Goal: Task Accomplishment & Management: Manage account settings

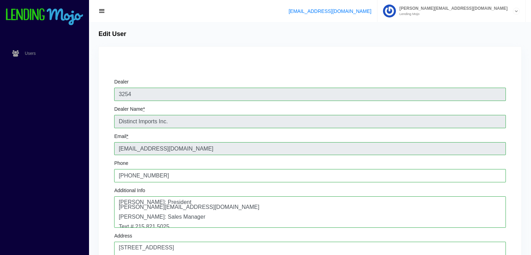
scroll to position [119, 0]
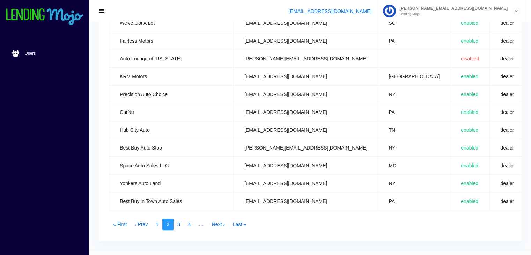
scroll to position [349, 0]
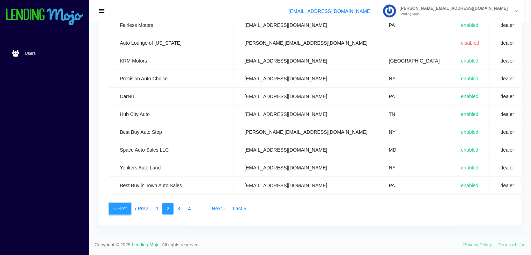
click at [119, 206] on link "« First" at bounding box center [120, 209] width 22 height 12
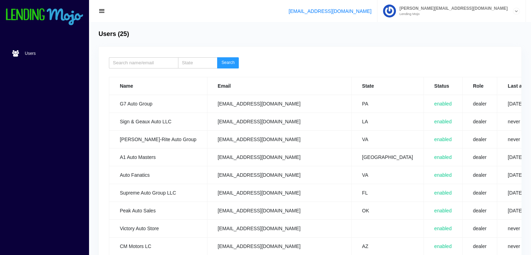
click at [119, 206] on td "Peak Auto Sales" at bounding box center [158, 210] width 98 height 18
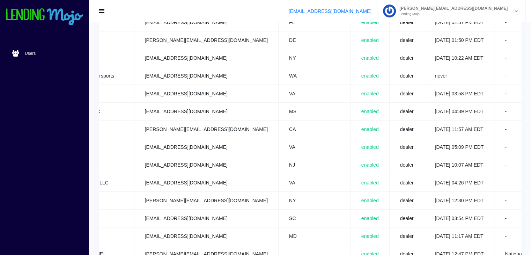
scroll to position [0, 78]
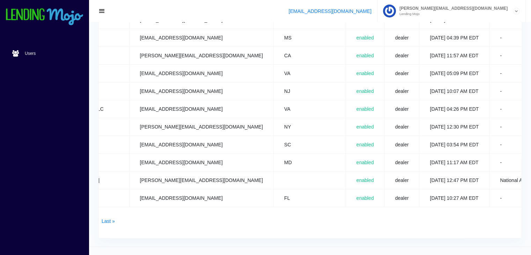
scroll to position [349, 0]
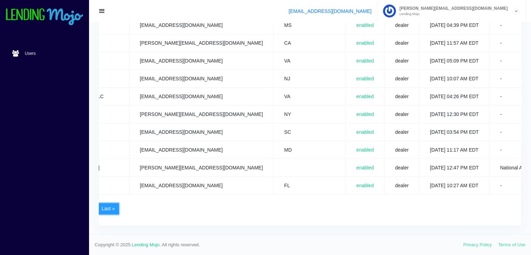
click at [104, 203] on link "Last »" at bounding box center [108, 209] width 22 height 12
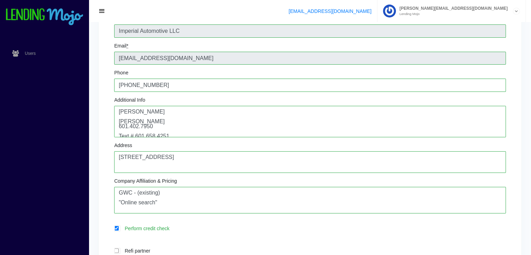
scroll to position [5, 0]
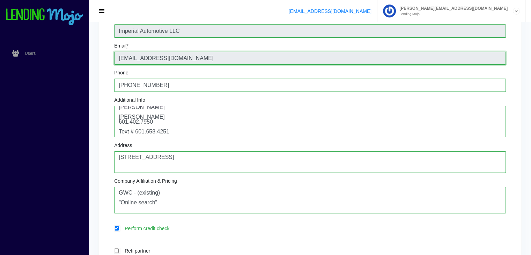
drag, startPoint x: 202, startPoint y: 58, endPoint x: 120, endPoint y: 59, distance: 82.7
click at [120, 59] on input "[EMAIL_ADDRESS][DOMAIN_NAME]" at bounding box center [310, 58] width 392 height 13
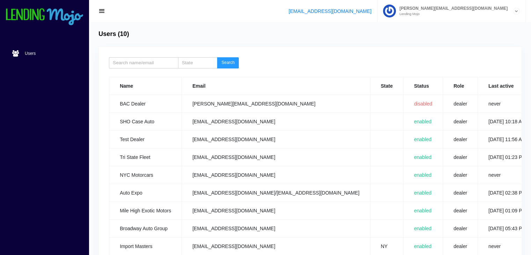
scroll to position [83, 0]
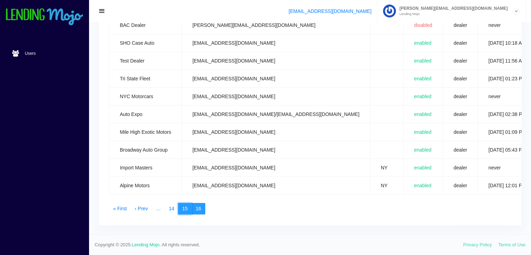
click at [184, 203] on link "15" at bounding box center [185, 209] width 14 height 12
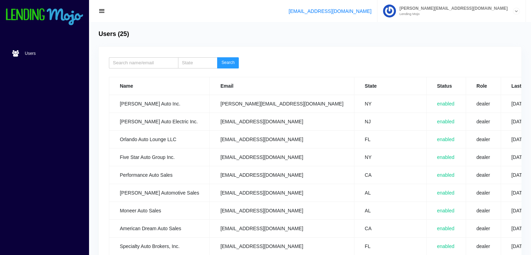
scroll to position [0, 47]
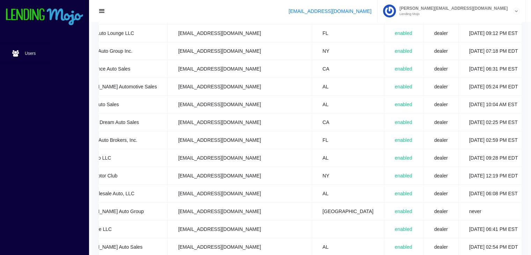
scroll to position [0, 44]
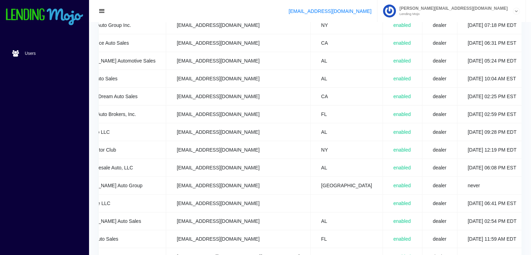
scroll to position [0, 47]
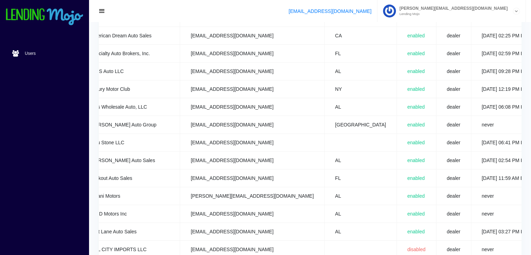
scroll to position [0, 31]
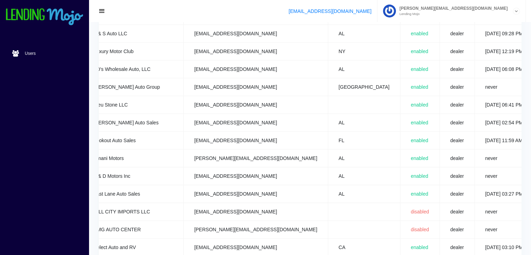
scroll to position [0, 29]
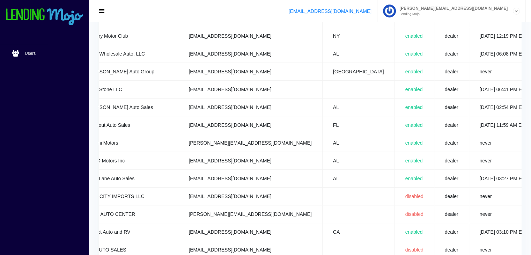
scroll to position [0, 47]
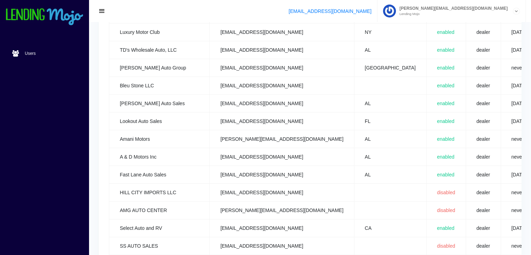
scroll to position [349, 0]
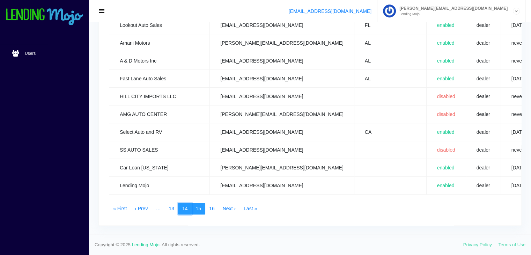
click at [186, 203] on link "14" at bounding box center [185, 209] width 14 height 12
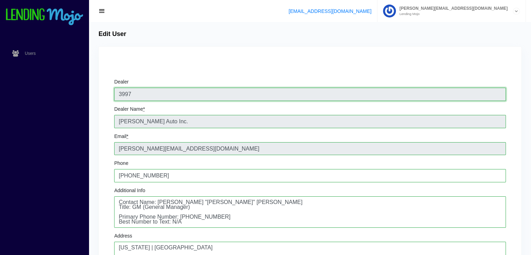
click at [499, 99] on input "3997" at bounding box center [310, 94] width 392 height 13
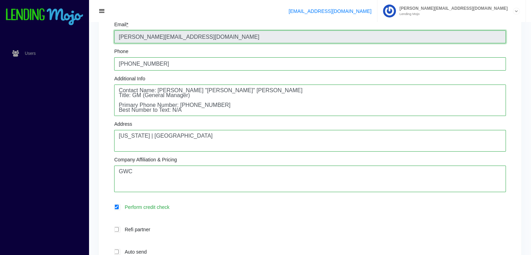
drag, startPoint x: 202, startPoint y: 35, endPoint x: 107, endPoint y: 34, distance: 95.3
click at [107, 34] on div "Dealer 3997 Dealer Name * Evingham Auto Inc. Email * evingham.autosales@gmail.c…" at bounding box center [310, 190] width 422 height 511
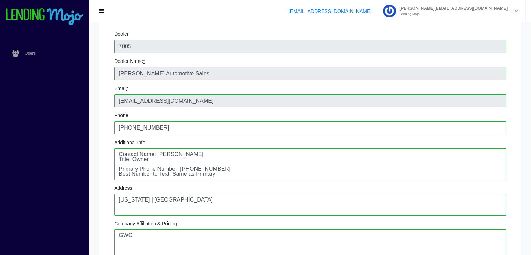
scroll to position [49, 0]
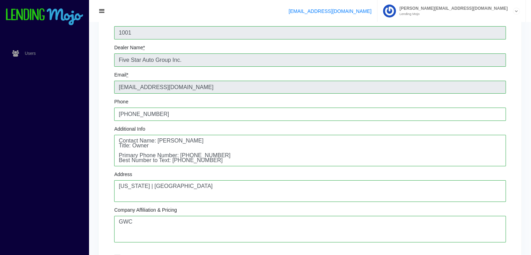
scroll to position [60, 0]
click at [223, 134] on div "Additional Info Contact Name: Johnny Batista Title: Owner Primary Phone Number:…" at bounding box center [310, 147] width 392 height 40
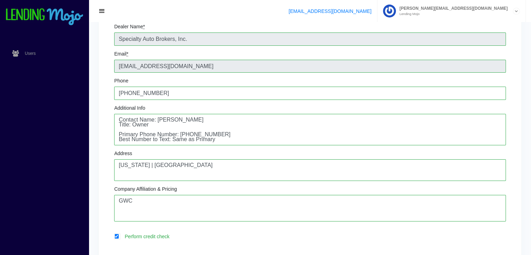
scroll to position [84, 0]
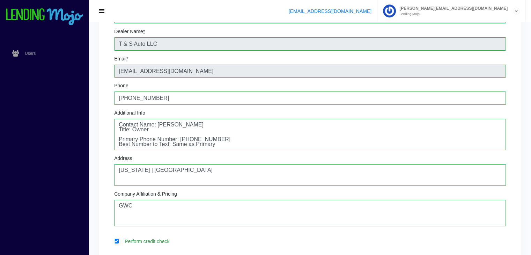
scroll to position [82, 0]
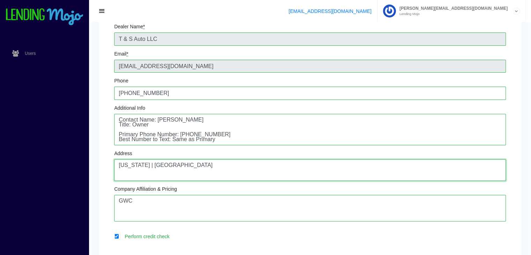
click at [336, 169] on textarea "[US_STATE] | [GEOGRAPHIC_DATA]" at bounding box center [310, 170] width 392 height 22
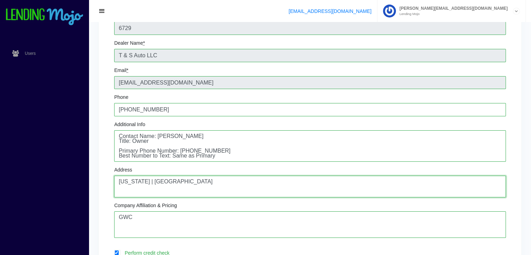
scroll to position [0, 0]
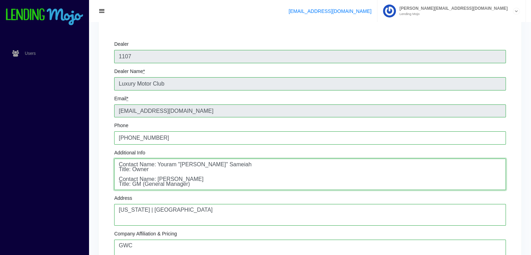
scroll to position [14, 0]
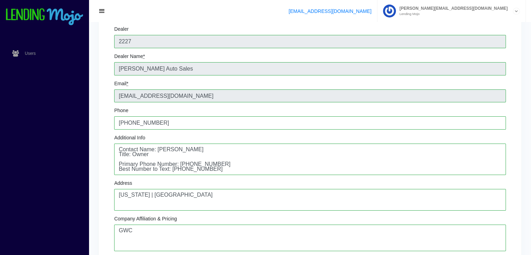
scroll to position [54, 0]
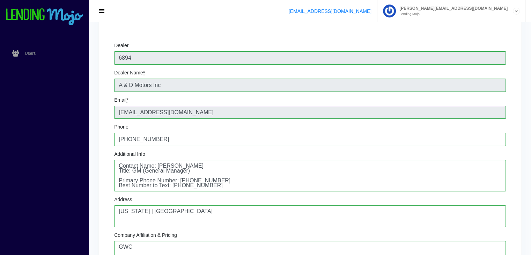
scroll to position [43, 0]
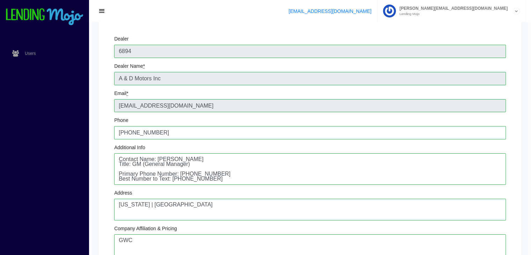
click at [120, 148] on label "Additional Info" at bounding box center [129, 147] width 31 height 5
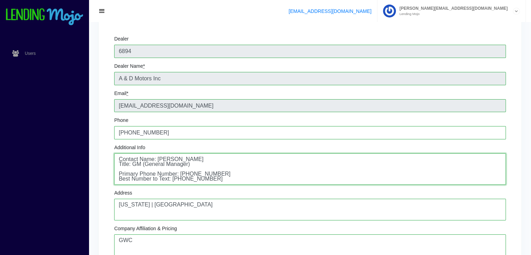
click at [120, 153] on textarea "Contact Name: Emmy Moody Title: GM (General Manager) Primary Phone Number: (256…" at bounding box center [310, 168] width 392 height 31
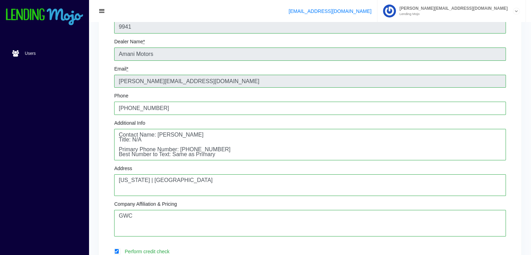
scroll to position [75, 0]
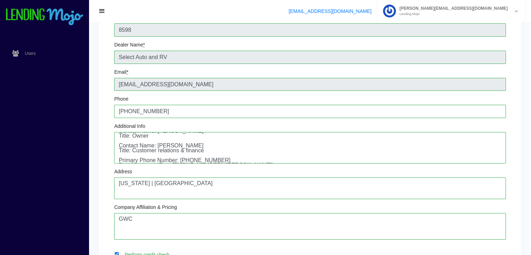
scroll to position [14, 0]
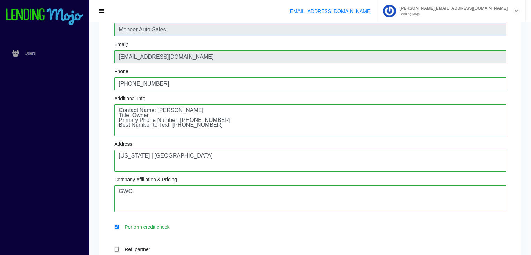
scroll to position [93, 0]
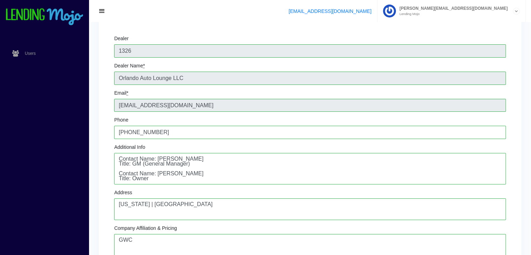
scroll to position [44, 0]
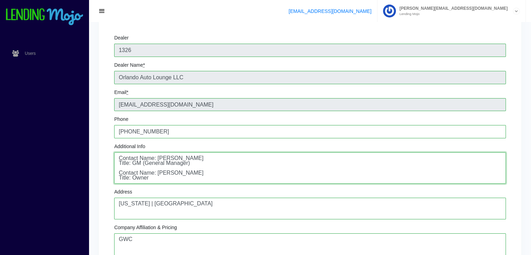
click at [496, 183] on textarea "Contact Name: [PERSON_NAME] Title: GM (General Manager) Contact Name: [PERSON_N…" at bounding box center [310, 167] width 392 height 31
click at [495, 179] on textarea "Contact Name: [PERSON_NAME] Title: GM (General Manager) Contact Name: [PERSON_N…" at bounding box center [310, 167] width 392 height 31
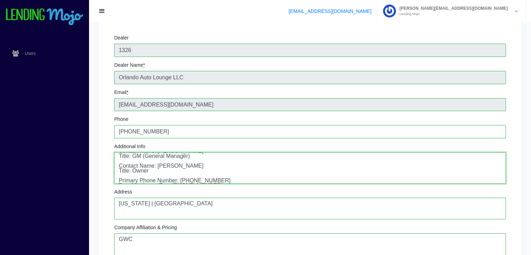
scroll to position [14, 0]
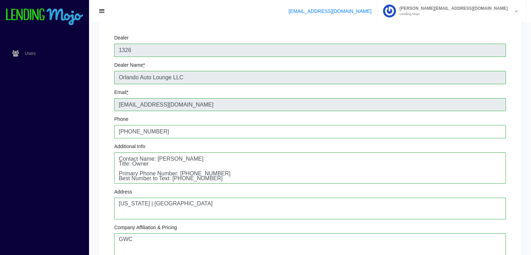
click at [239, 31] on div "Dealer 1326 Dealer Name * Orlando Auto Lounge LLC Email * [EMAIL_ADDRESS][DOMAI…" at bounding box center [310, 210] width 402 height 361
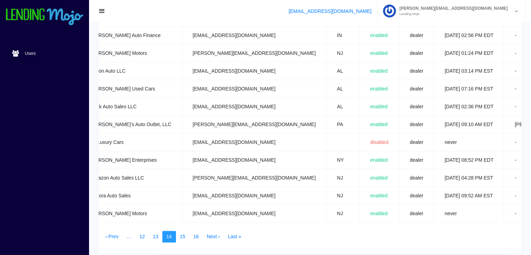
scroll to position [0, 58]
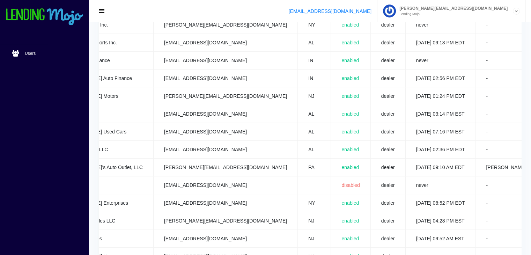
scroll to position [272, 0]
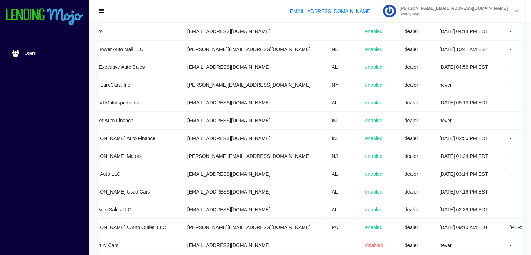
scroll to position [0, 58]
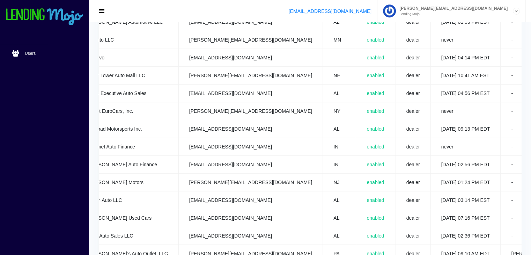
scroll to position [0, 49]
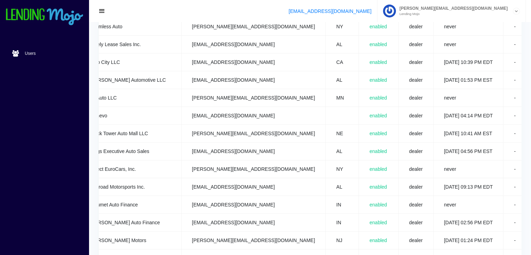
scroll to position [0, 58]
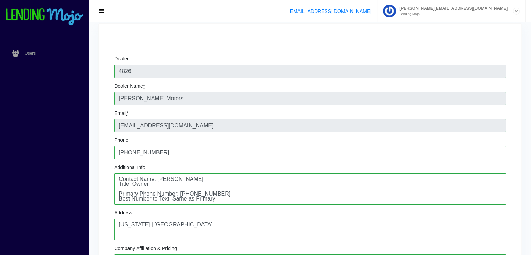
scroll to position [24, 0]
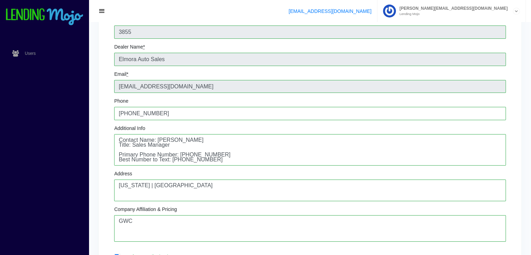
scroll to position [65, 0]
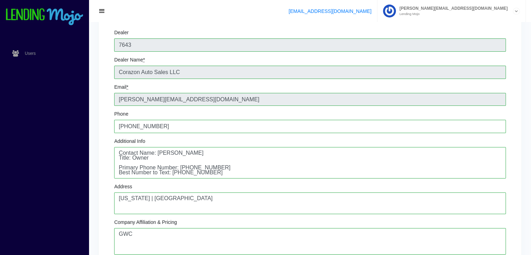
scroll to position [50, 0]
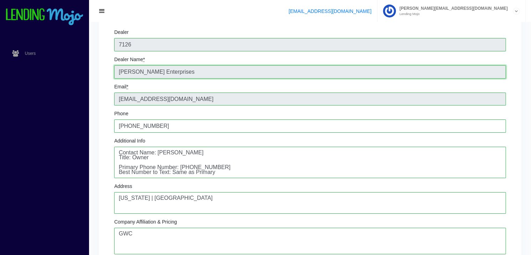
drag, startPoint x: 177, startPoint y: 73, endPoint x: 106, endPoint y: 65, distance: 70.9
click at [106, 65] on div "Dealer 7126 Dealer Name * GW Hauer Enterprises Email * Hauerauto@verizon.net Ph…" at bounding box center [310, 252] width 422 height 511
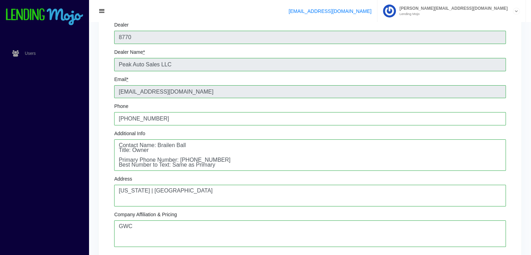
scroll to position [59, 0]
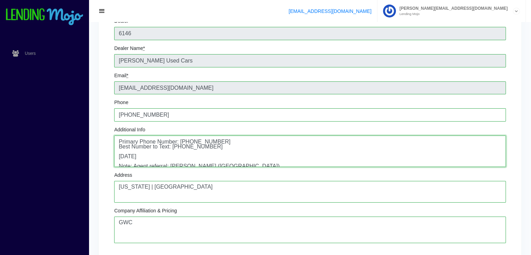
scroll to position [6, 0]
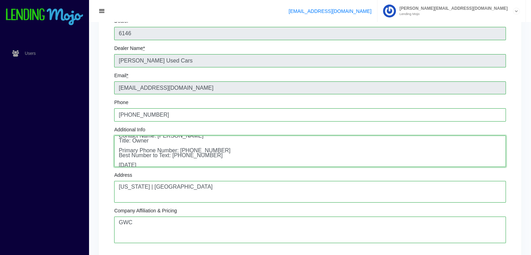
click at [495, 146] on textarea "Contact Name: Keith Bryant Title: Owner Primary Phone Number: (205)681-6080 Bes…" at bounding box center [310, 150] width 392 height 31
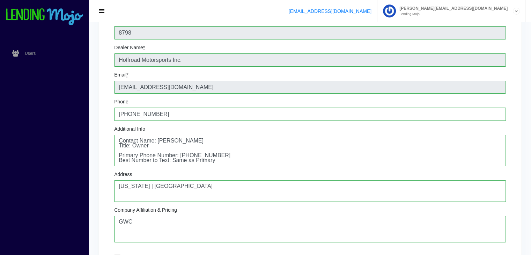
scroll to position [63, 0]
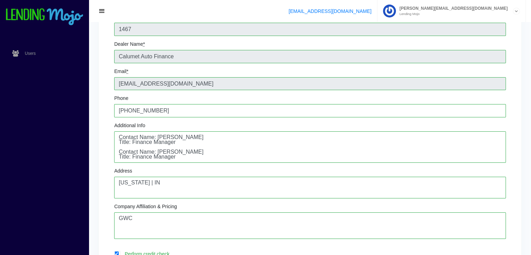
scroll to position [14, 0]
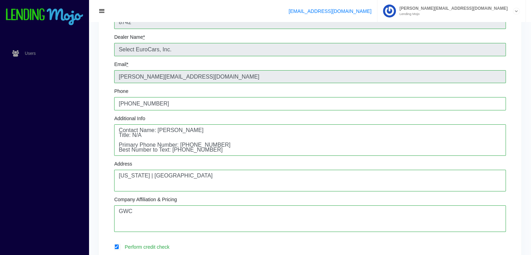
scroll to position [72, 0]
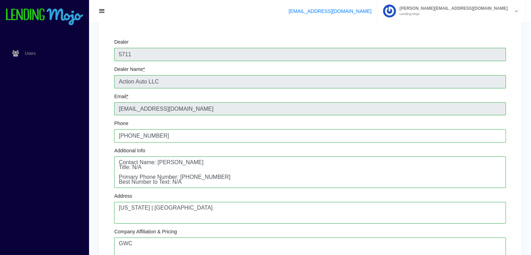
scroll to position [52, 0]
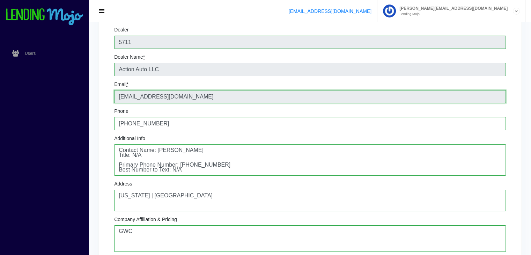
drag, startPoint x: 194, startPoint y: 97, endPoint x: 105, endPoint y: 91, distance: 89.5
click at [105, 91] on div "Dealer 5711 Dealer Name * Action Auto LLC Email * [EMAIL_ADDRESS][DOMAIN_NAME] …" at bounding box center [310, 250] width 422 height 511
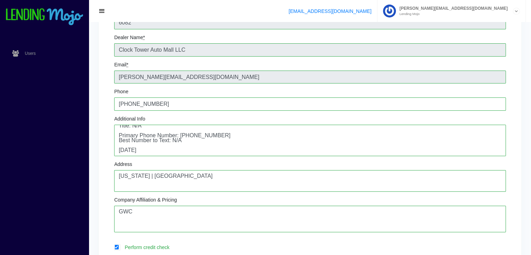
scroll to position [61, 0]
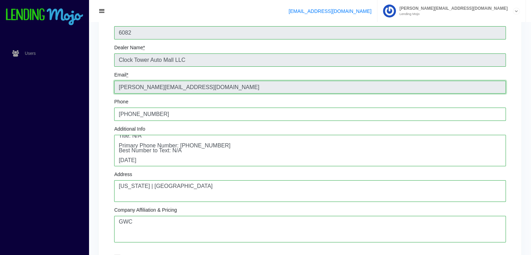
drag, startPoint x: 188, startPoint y: 87, endPoint x: 111, endPoint y: 81, distance: 77.4
click at [111, 81] on div "Dealer 6082 Dealer Name * Clock Tower Auto Mall LLC Email * [PERSON_NAME][EMAIL…" at bounding box center [310, 193] width 402 height 361
